Goal: Task Accomplishment & Management: Use online tool/utility

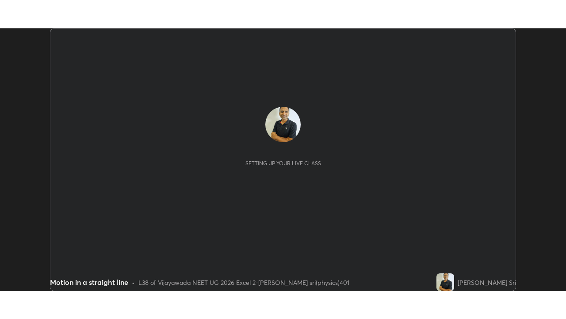
scroll to position [262, 566]
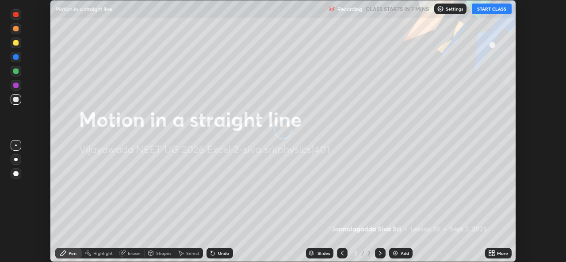
click at [488, 9] on button "START CLASS" at bounding box center [492, 9] width 40 height 11
click at [490, 252] on icon at bounding box center [490, 252] width 2 height 2
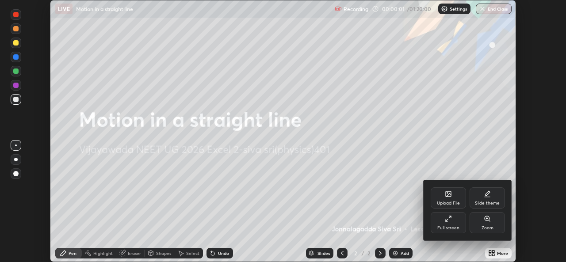
click at [449, 227] on div "Full screen" at bounding box center [449, 228] width 22 height 4
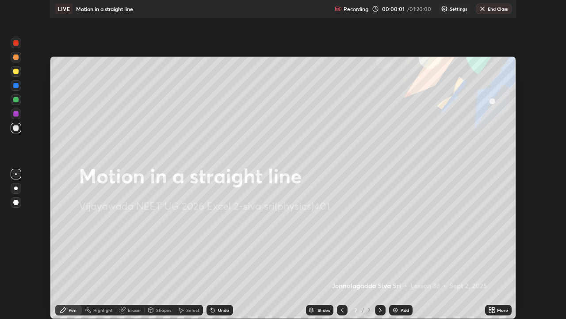
scroll to position [319, 566]
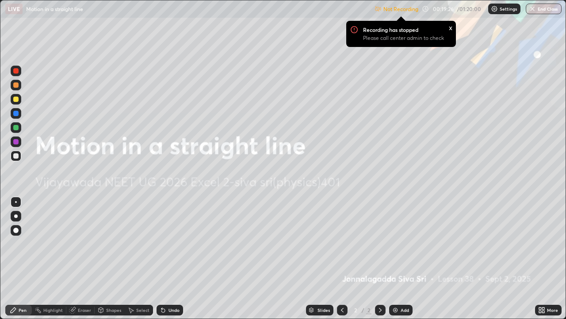
click at [497, 8] on img at bounding box center [494, 8] width 7 height 7
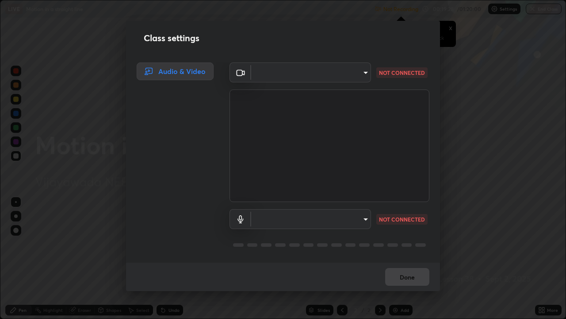
type input "3a992d1da3209f10b5da796cf46cb8db787427b461a3fd2b7253857f6e40e0ec"
type input "default"
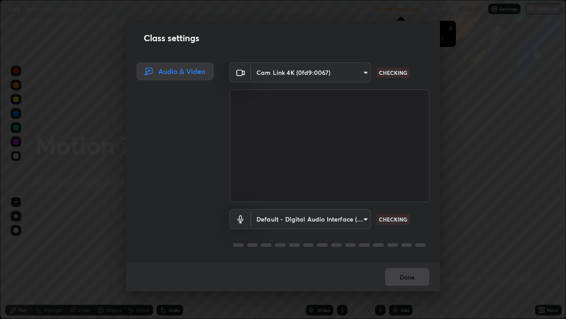
click at [365, 217] on body "Erase all LIVE Motion in a straight line Not Recording Recording has stopped Pl…" at bounding box center [283, 159] width 566 height 319
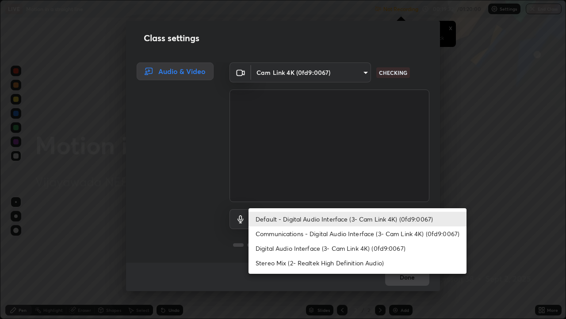
click at [364, 214] on li "Default - Digital Audio Interface (3- Cam Link 4K) (0fd9:0067)" at bounding box center [358, 219] width 218 height 15
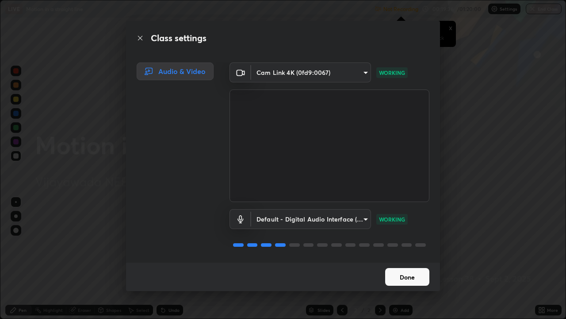
click at [417, 262] on button "Done" at bounding box center [407, 277] width 44 height 18
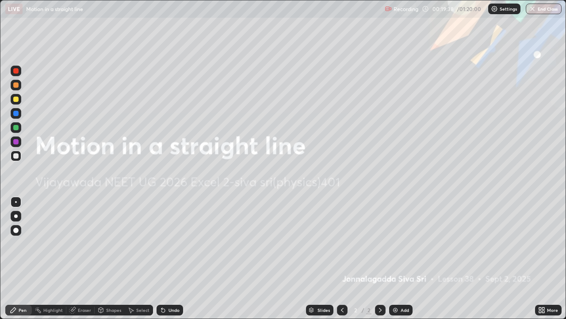
click at [400, 262] on div "Add" at bounding box center [400, 309] width 23 height 11
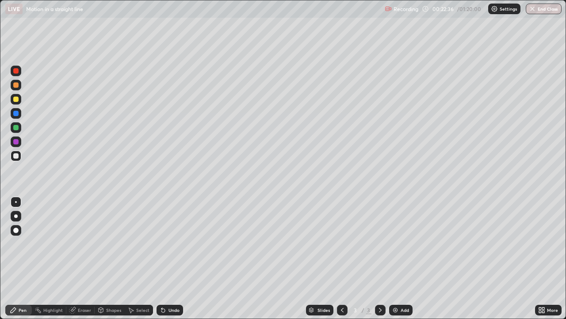
click at [74, 262] on icon at bounding box center [72, 310] width 6 height 6
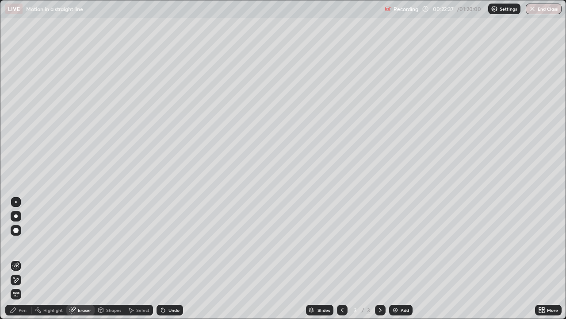
click at [16, 262] on icon at bounding box center [15, 280] width 7 height 8
click at [18, 262] on div "Pen" at bounding box center [18, 309] width 27 height 11
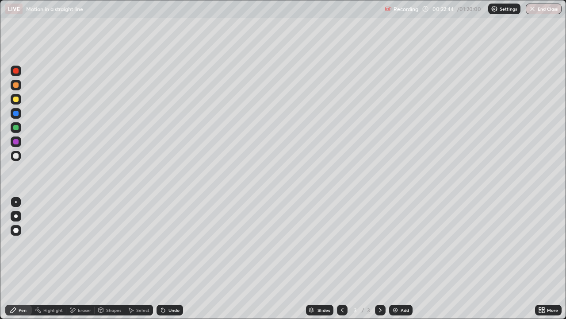
click at [16, 99] on div at bounding box center [15, 98] width 5 height 5
click at [11, 262] on div at bounding box center [16, 248] width 14 height 106
click at [400, 262] on div "Add" at bounding box center [400, 309] width 23 height 11
click at [80, 262] on div "Eraser" at bounding box center [84, 310] width 13 height 4
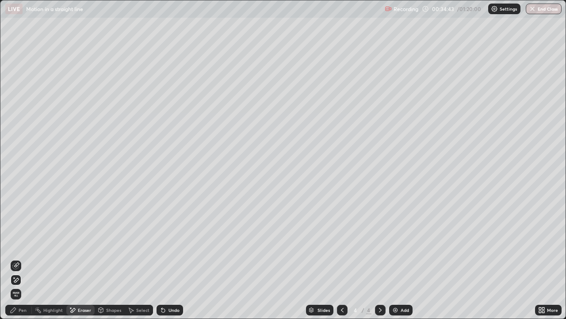
click at [19, 262] on icon at bounding box center [15, 265] width 7 height 7
click at [19, 262] on div "Pen" at bounding box center [18, 309] width 27 height 11
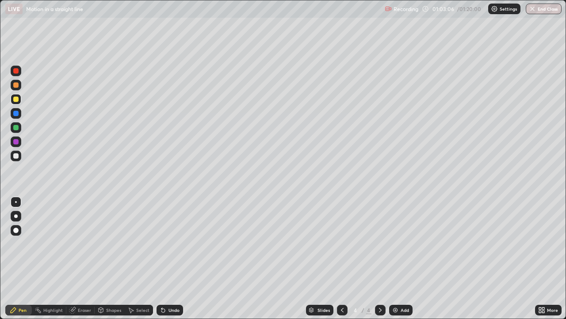
click at [400, 262] on div "Add" at bounding box center [400, 309] width 23 height 11
click at [16, 155] on div at bounding box center [15, 155] width 5 height 5
click at [399, 262] on div "Add" at bounding box center [400, 309] width 23 height 11
click at [16, 100] on div at bounding box center [15, 98] width 5 height 5
click at [77, 262] on div "Eraser" at bounding box center [80, 309] width 28 height 11
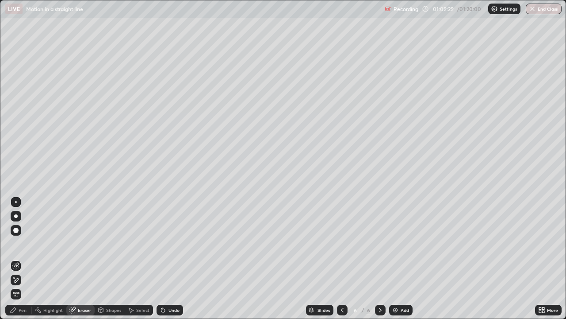
click at [17, 262] on icon at bounding box center [15, 280] width 7 height 8
click at [16, 262] on icon at bounding box center [13, 309] width 7 height 7
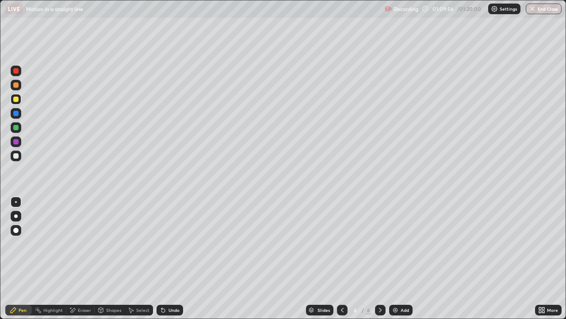
click at [17, 227] on div at bounding box center [15, 229] width 5 height 5
click at [17, 99] on div at bounding box center [15, 98] width 5 height 5
click at [16, 202] on div at bounding box center [16, 202] width 2 height 2
click at [15, 84] on div at bounding box center [15, 84] width 5 height 5
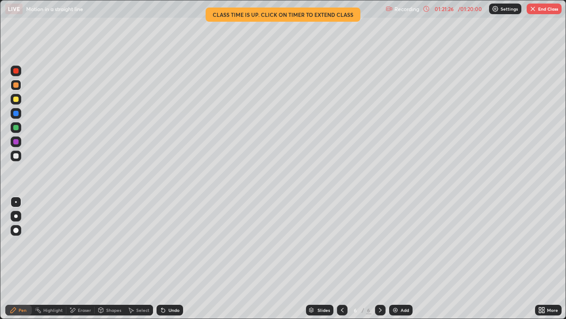
click at [427, 8] on icon at bounding box center [426, 8] width 7 height 7
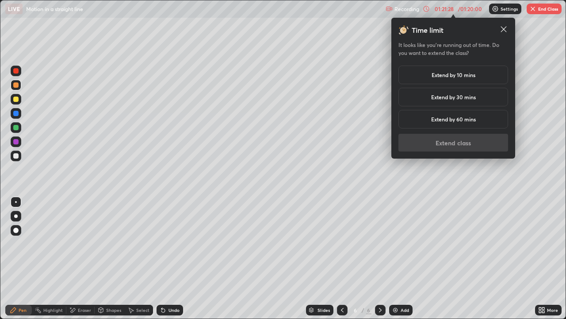
click at [455, 74] on h5 "Extend by 10 mins" at bounding box center [454, 75] width 44 height 8
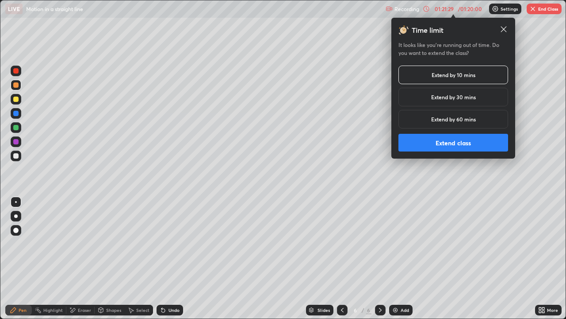
click at [449, 142] on button "Extend class" at bounding box center [454, 143] width 110 height 18
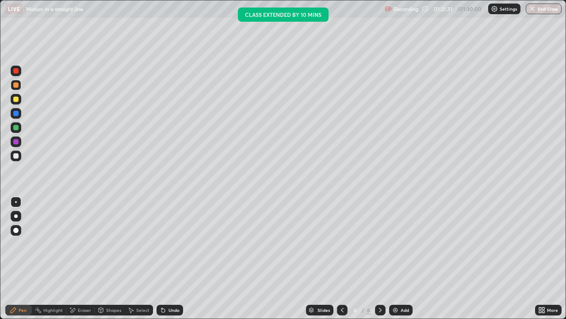
click at [397, 262] on img at bounding box center [395, 309] width 7 height 7
click at [17, 100] on div at bounding box center [15, 98] width 5 height 5
click at [18, 154] on div at bounding box center [15, 155] width 5 height 5
click at [78, 262] on div "Eraser" at bounding box center [84, 310] width 13 height 4
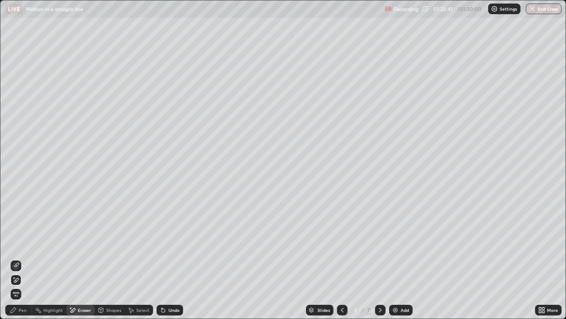
click at [18, 262] on div "Pen" at bounding box center [18, 309] width 27 height 11
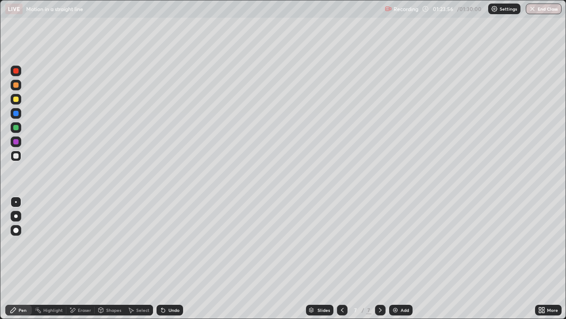
click at [76, 262] on icon at bounding box center [72, 310] width 7 height 8
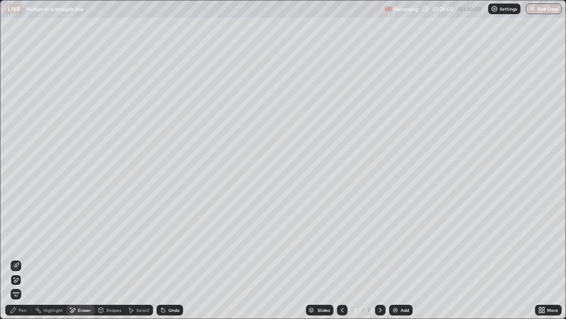
click at [21, 262] on div "Pen" at bounding box center [23, 310] width 8 height 4
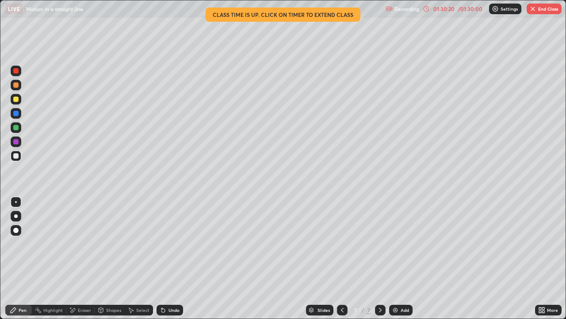
click at [548, 10] on button "End Class" at bounding box center [544, 9] width 35 height 11
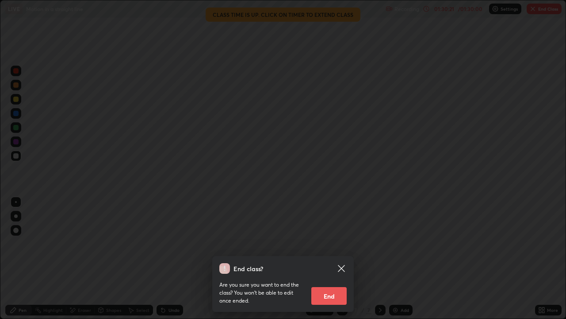
click at [334, 262] on button "End" at bounding box center [329, 296] width 35 height 18
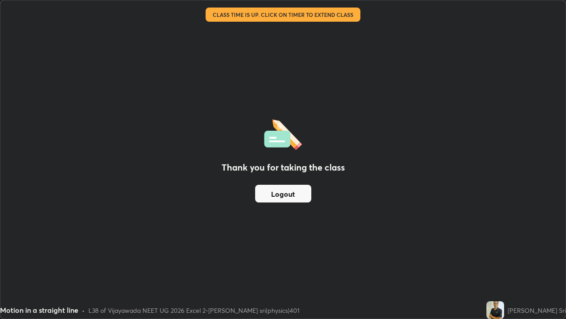
click at [294, 194] on button "Logout" at bounding box center [283, 194] width 56 height 18
